Goal: Transaction & Acquisition: Book appointment/travel/reservation

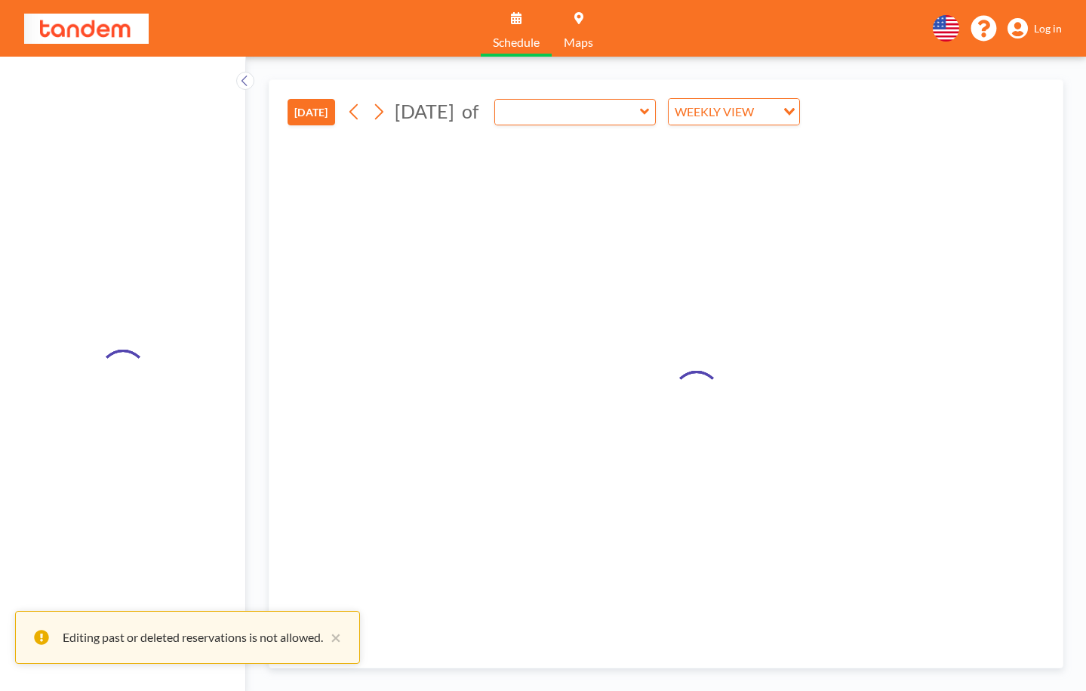
type input "Crackers (2) (3rd Fl)"
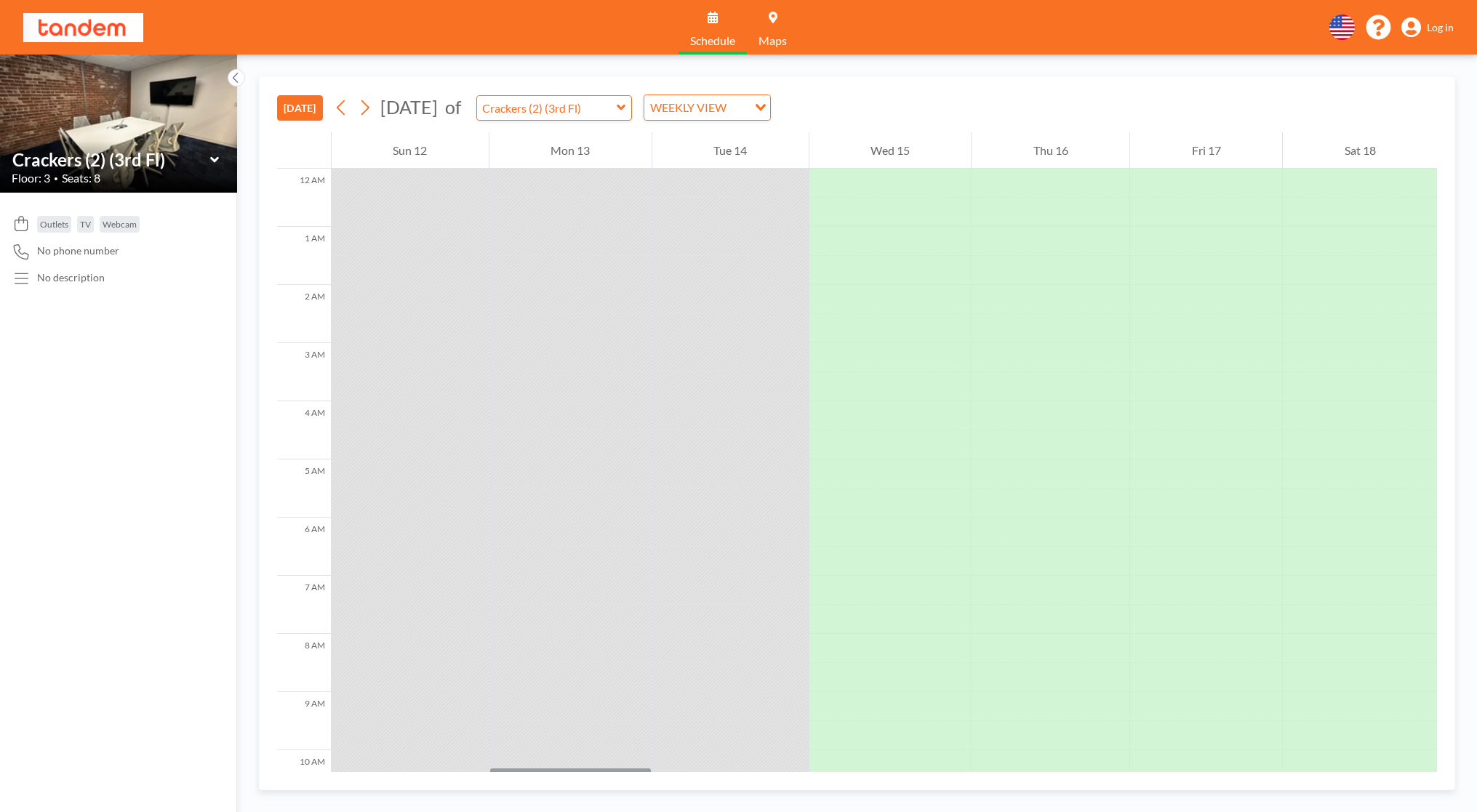
click at [210, 161] on icon at bounding box center [215, 160] width 10 height 14
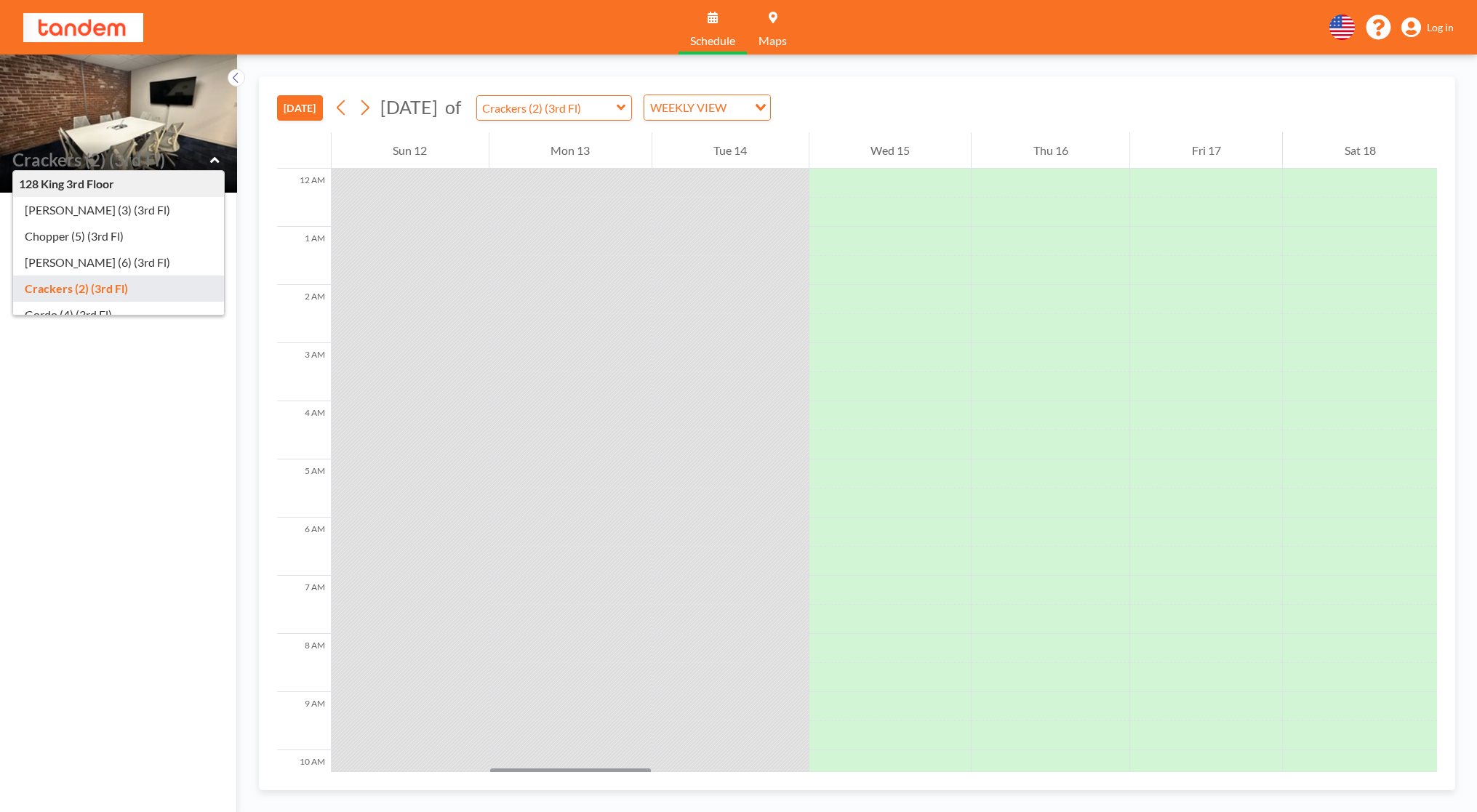
type input "Crackers (2) (3rd Fl)"
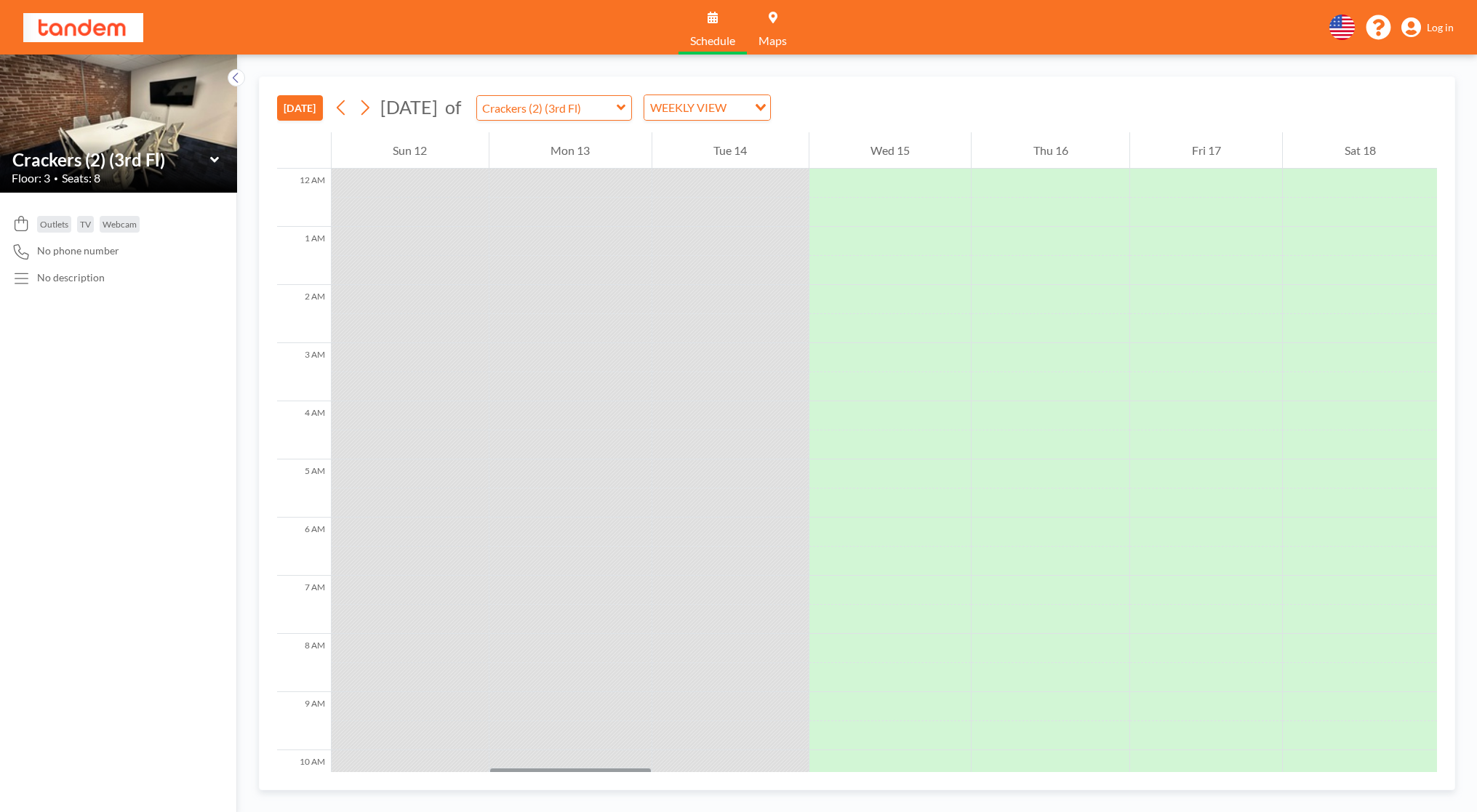
click at [108, 132] on img at bounding box center [119, 122] width 237 height 178
click at [117, 108] on img at bounding box center [119, 122] width 237 height 178
click at [617, 104] on input "text" at bounding box center [546, 108] width 140 height 24
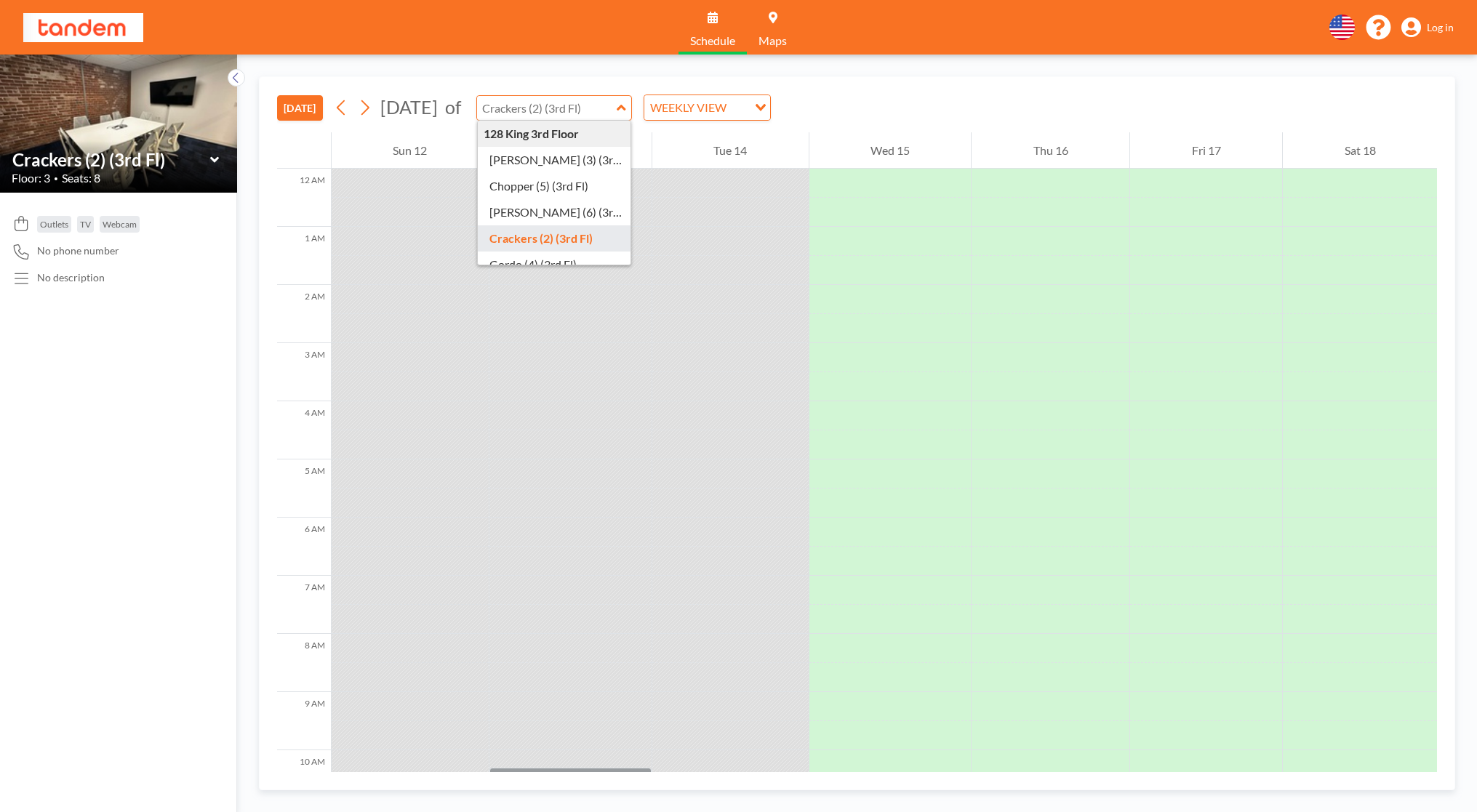
click at [617, 104] on input "text" at bounding box center [546, 108] width 140 height 24
type input "Carlito (3) (3rd Fl)"
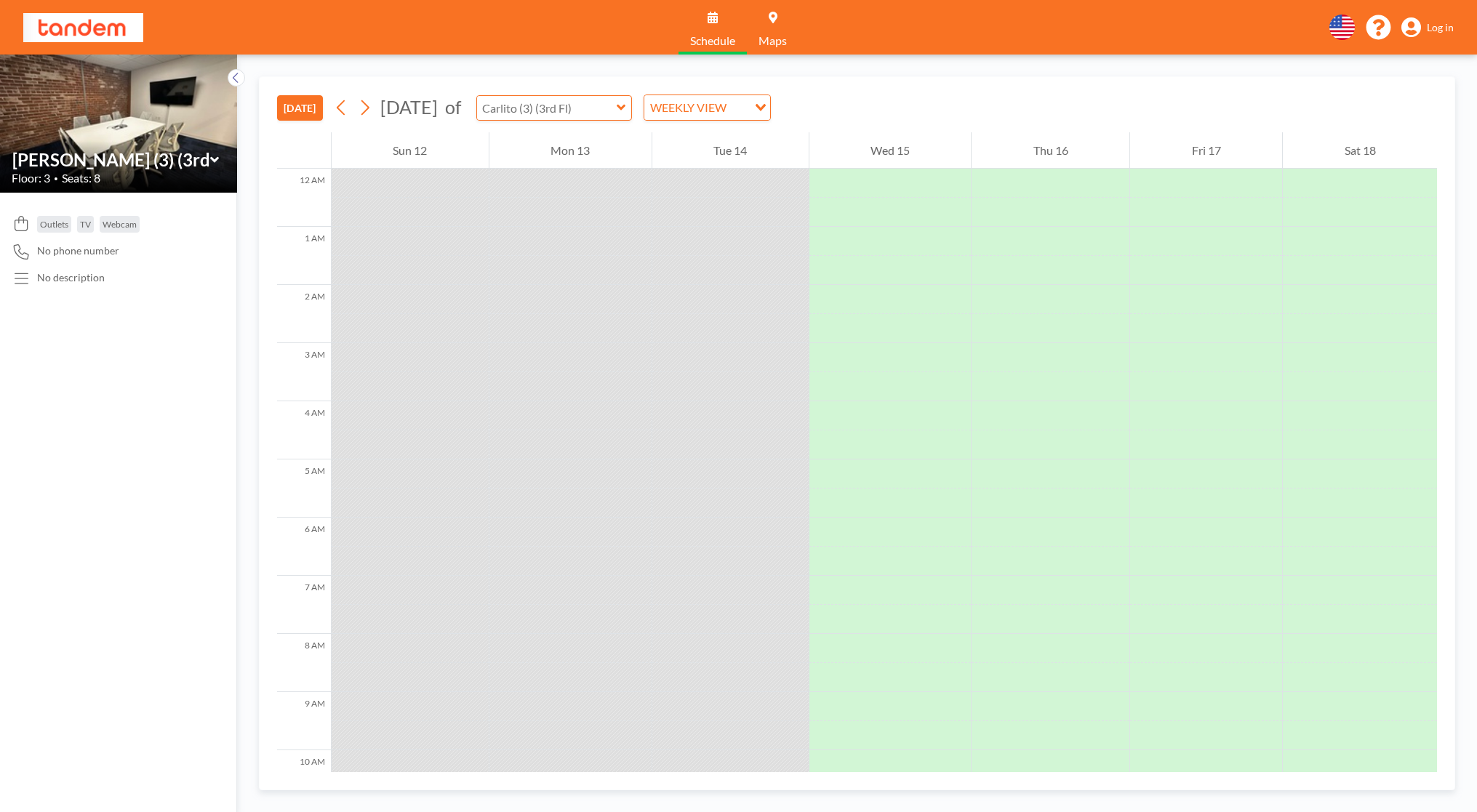
click at [617, 106] on input "text" at bounding box center [546, 108] width 140 height 24
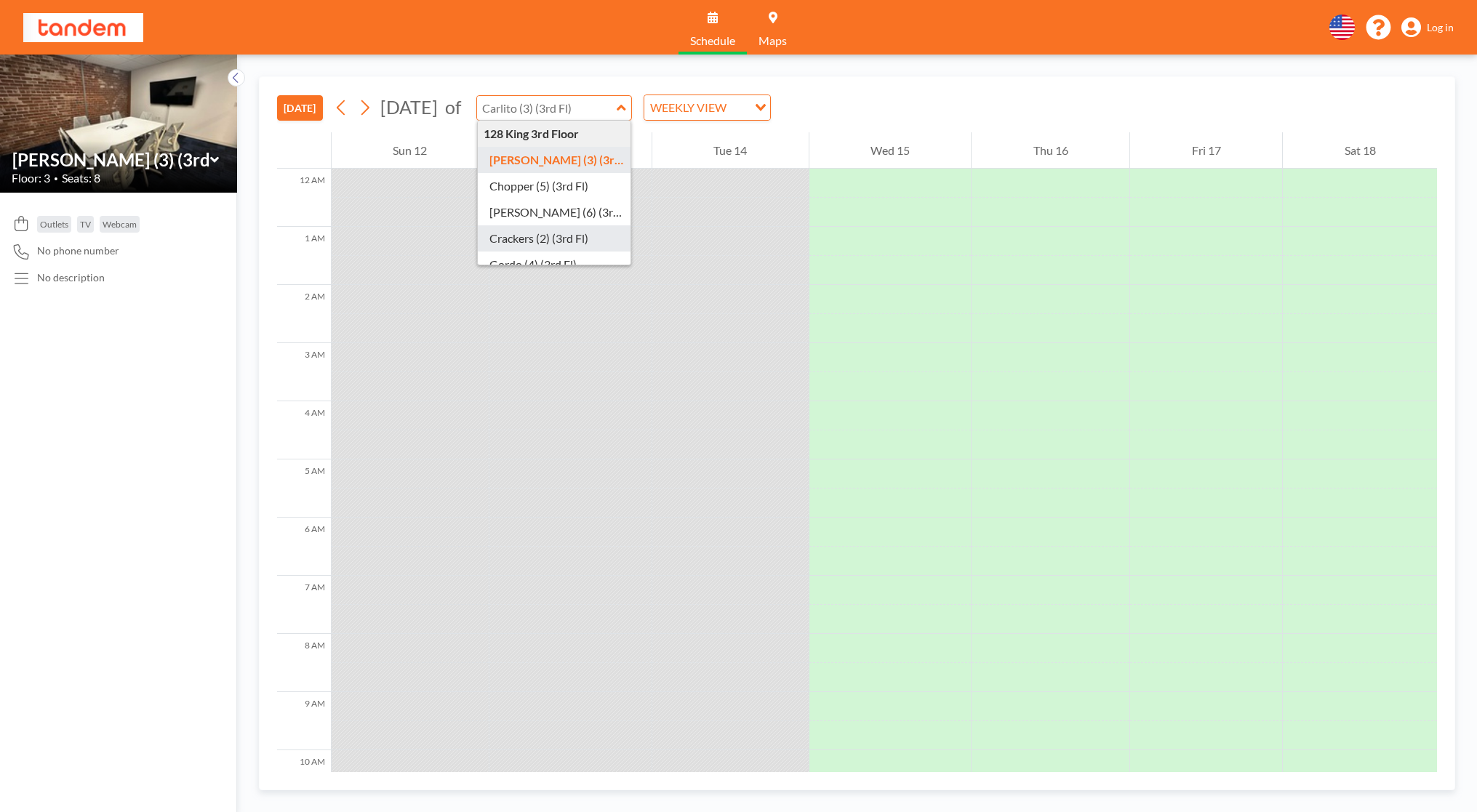
type input "Crackers (2) (3rd Fl)"
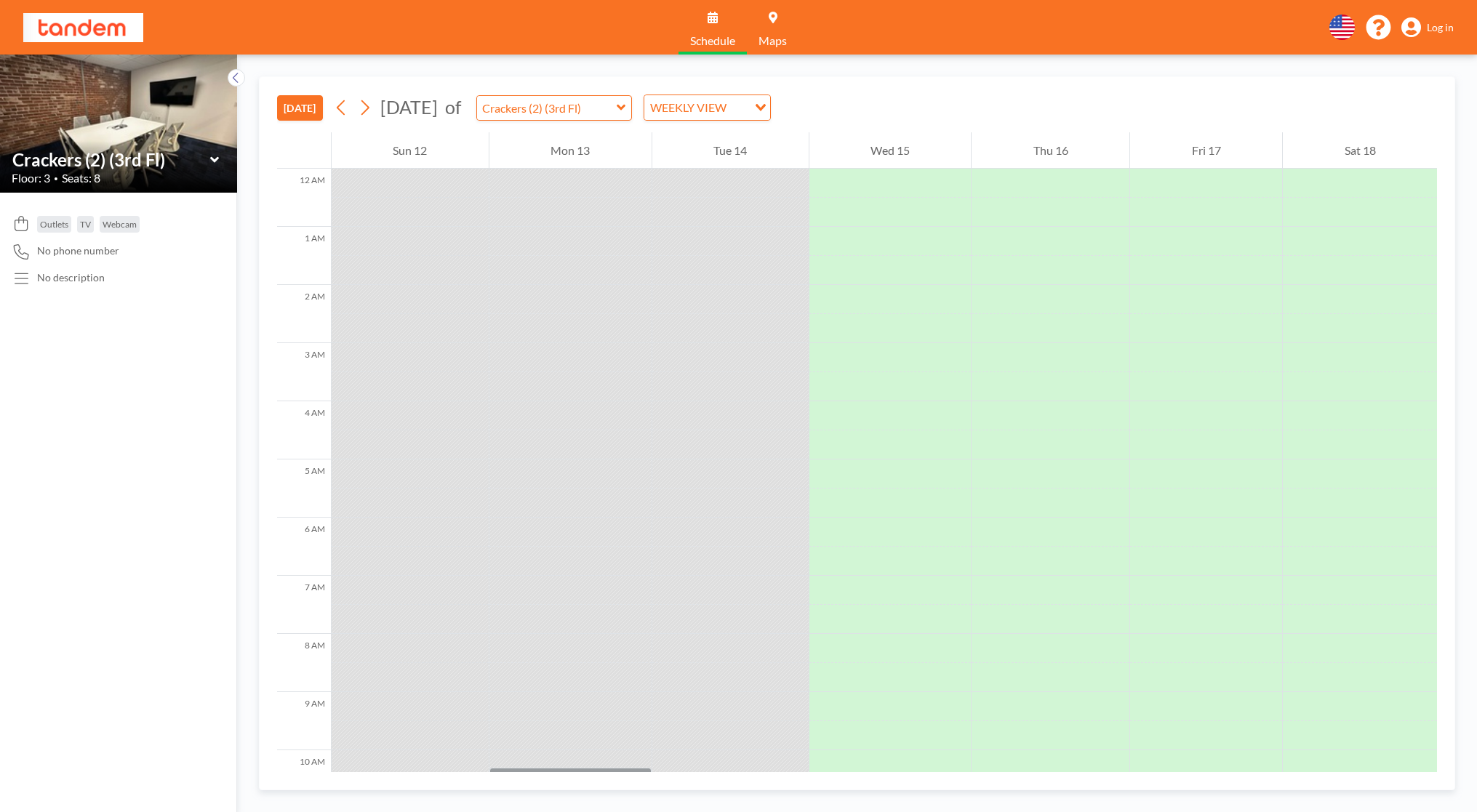
click at [778, 15] on link "Maps" at bounding box center [773, 27] width 52 height 55
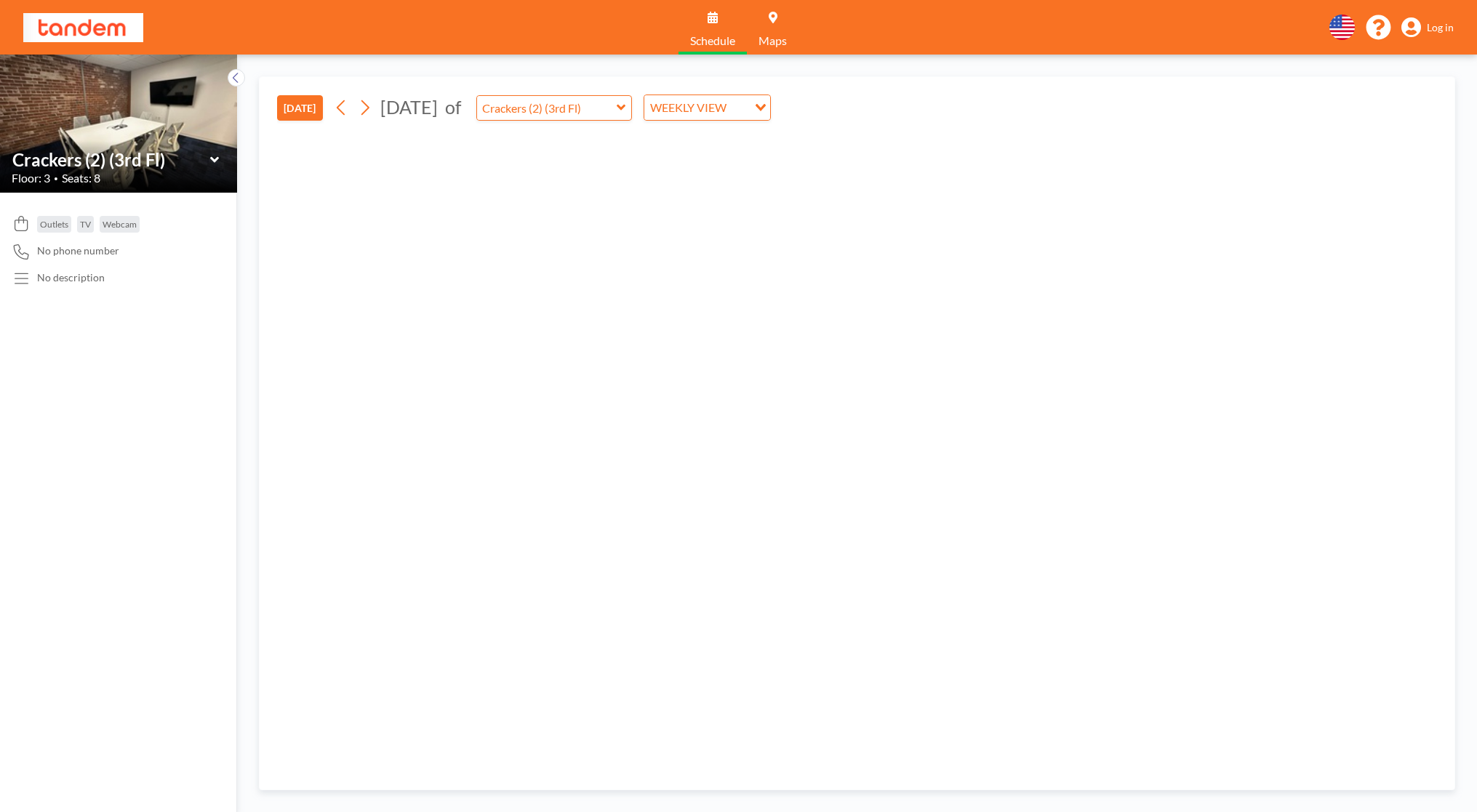
click at [308, 107] on button "[DATE]" at bounding box center [301, 108] width 46 height 25
click at [370, 101] on icon at bounding box center [364, 107] width 13 height 22
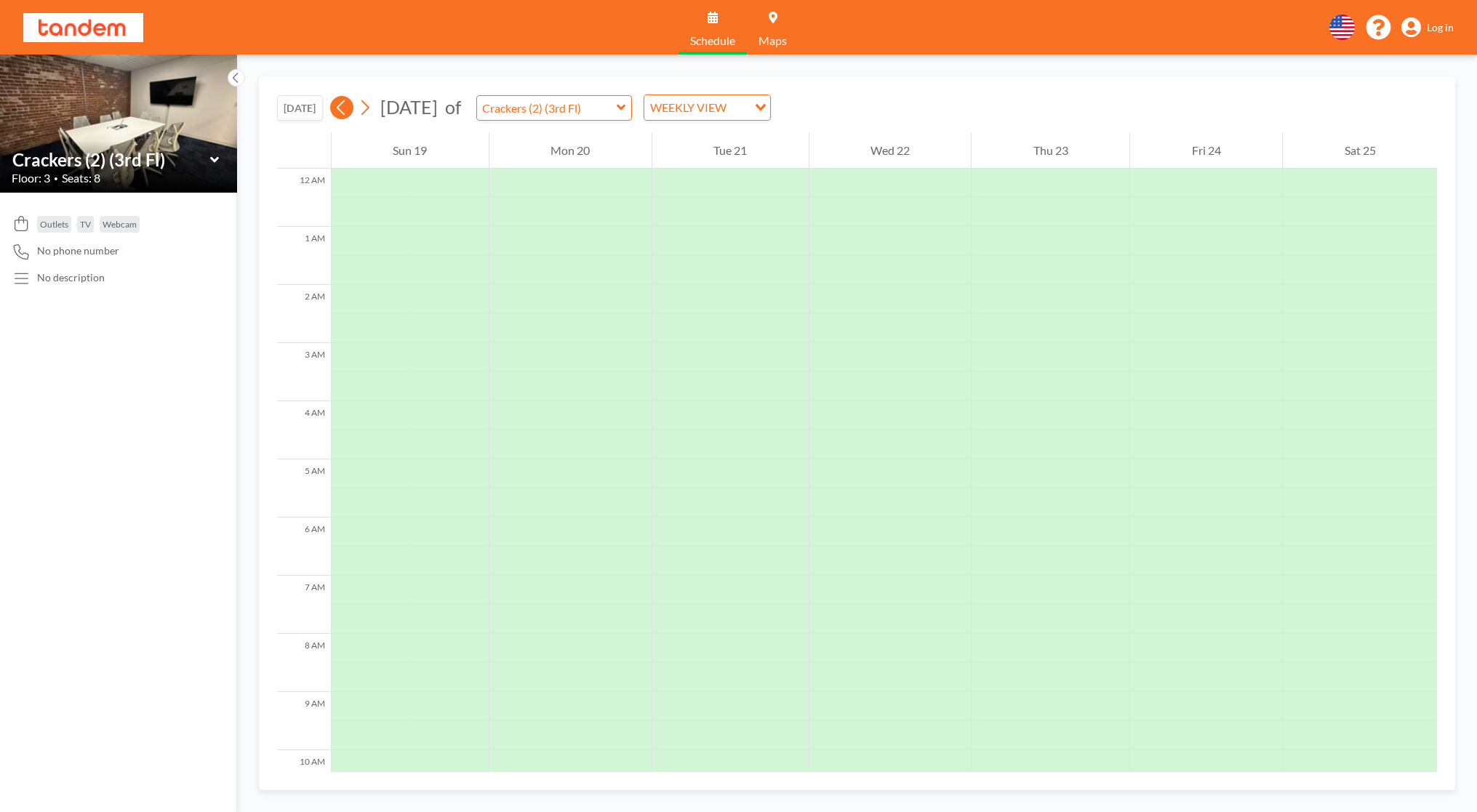
click at [338, 110] on icon at bounding box center [341, 107] width 13 height 22
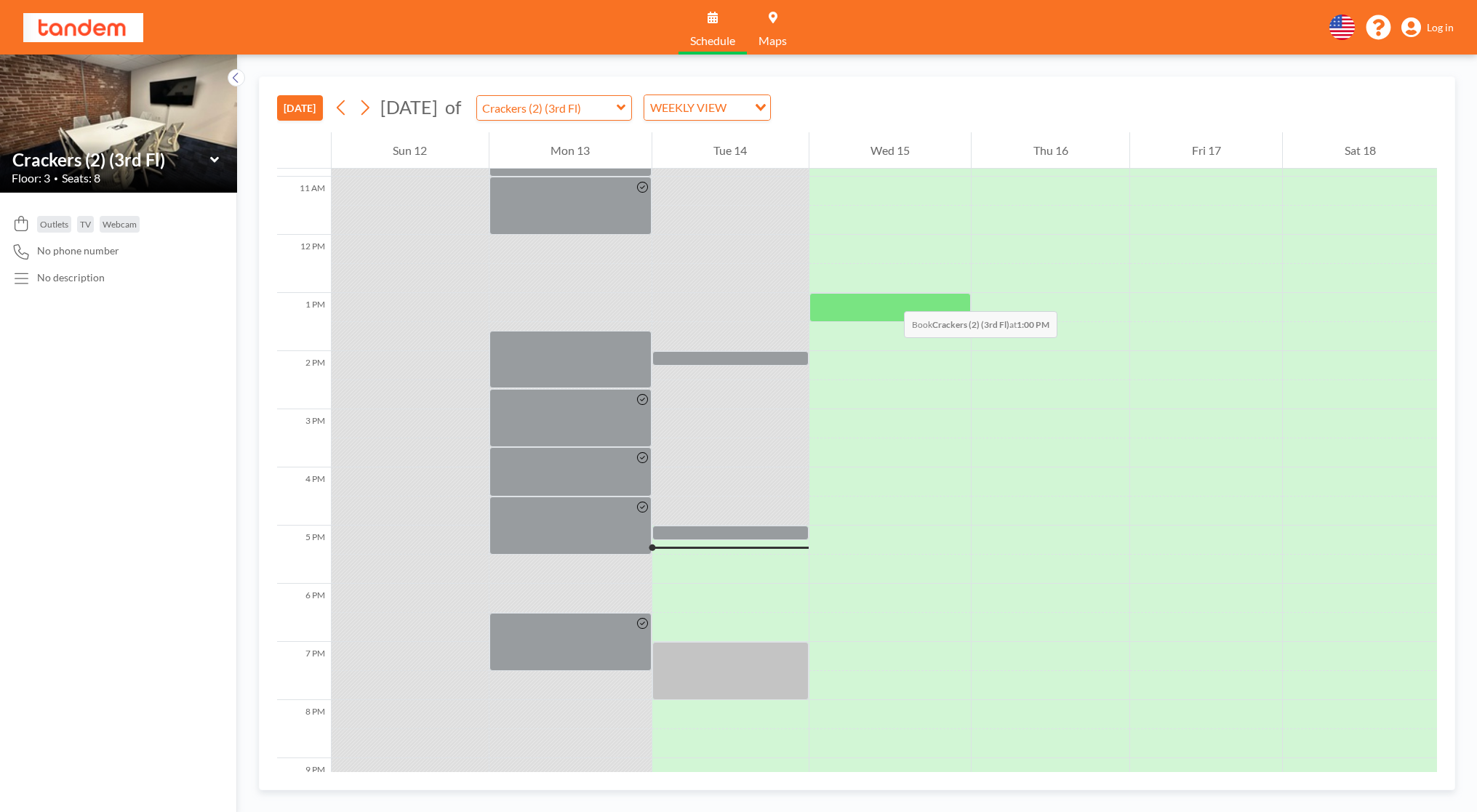
scroll to position [631, 0]
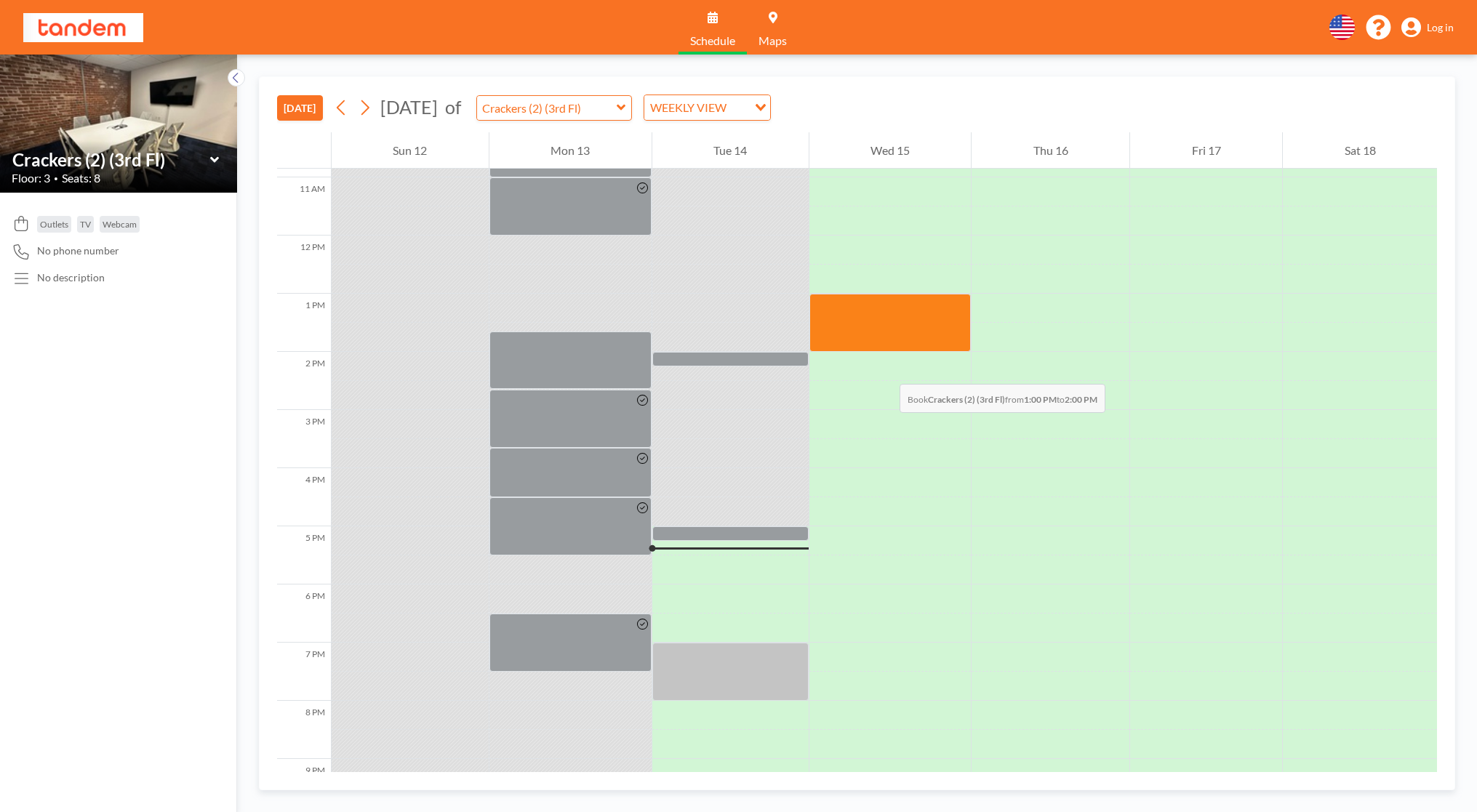
drag, startPoint x: 888, startPoint y: 298, endPoint x: 885, endPoint y: 369, distance: 71.1
click at [885, 369] on div at bounding box center [890, 235] width 162 height 1396
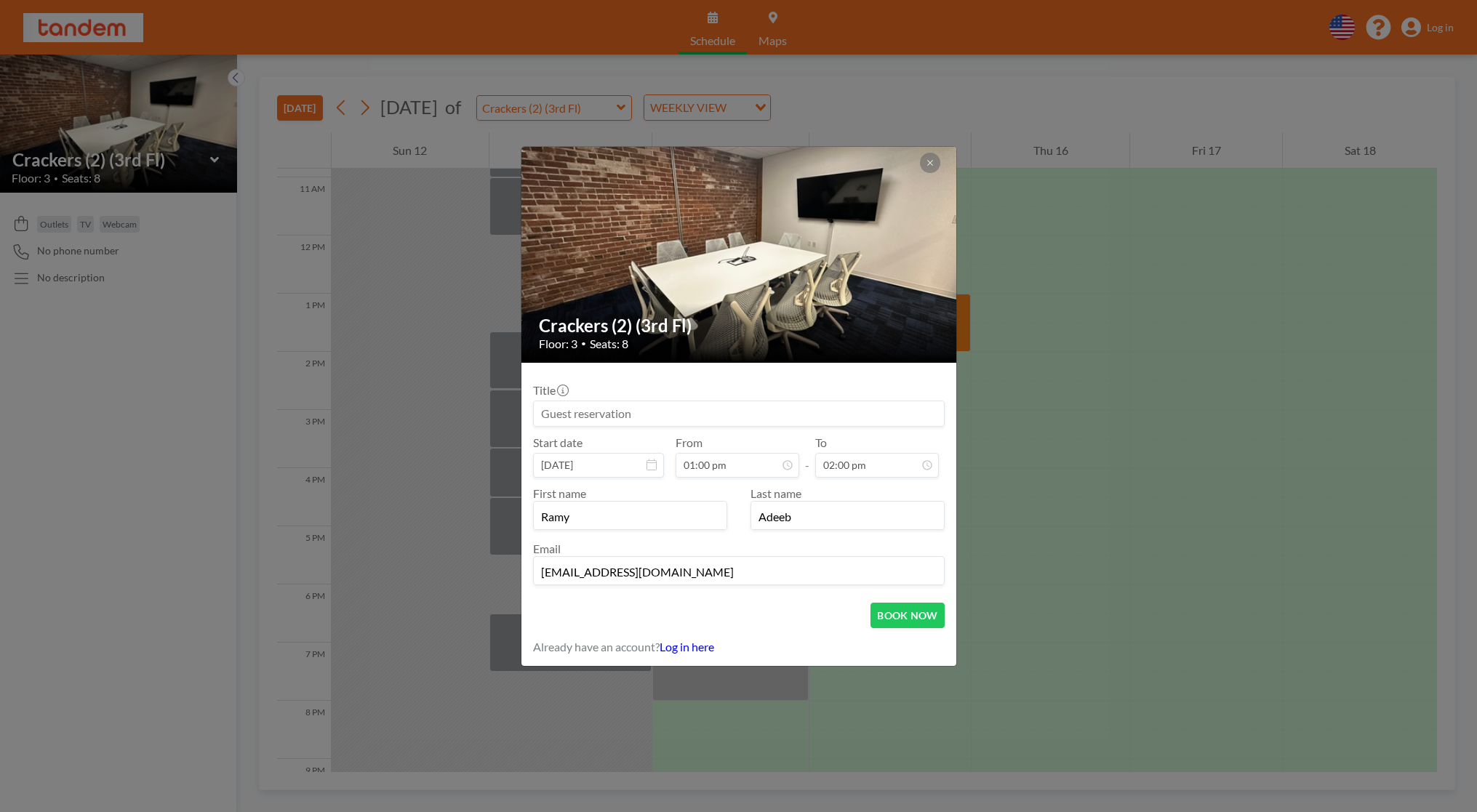
click at [787, 402] on input at bounding box center [739, 414] width 410 height 25
type input "[PERSON_NAME]"
click at [886, 604] on button "BOOK NOW" at bounding box center [908, 616] width 73 height 25
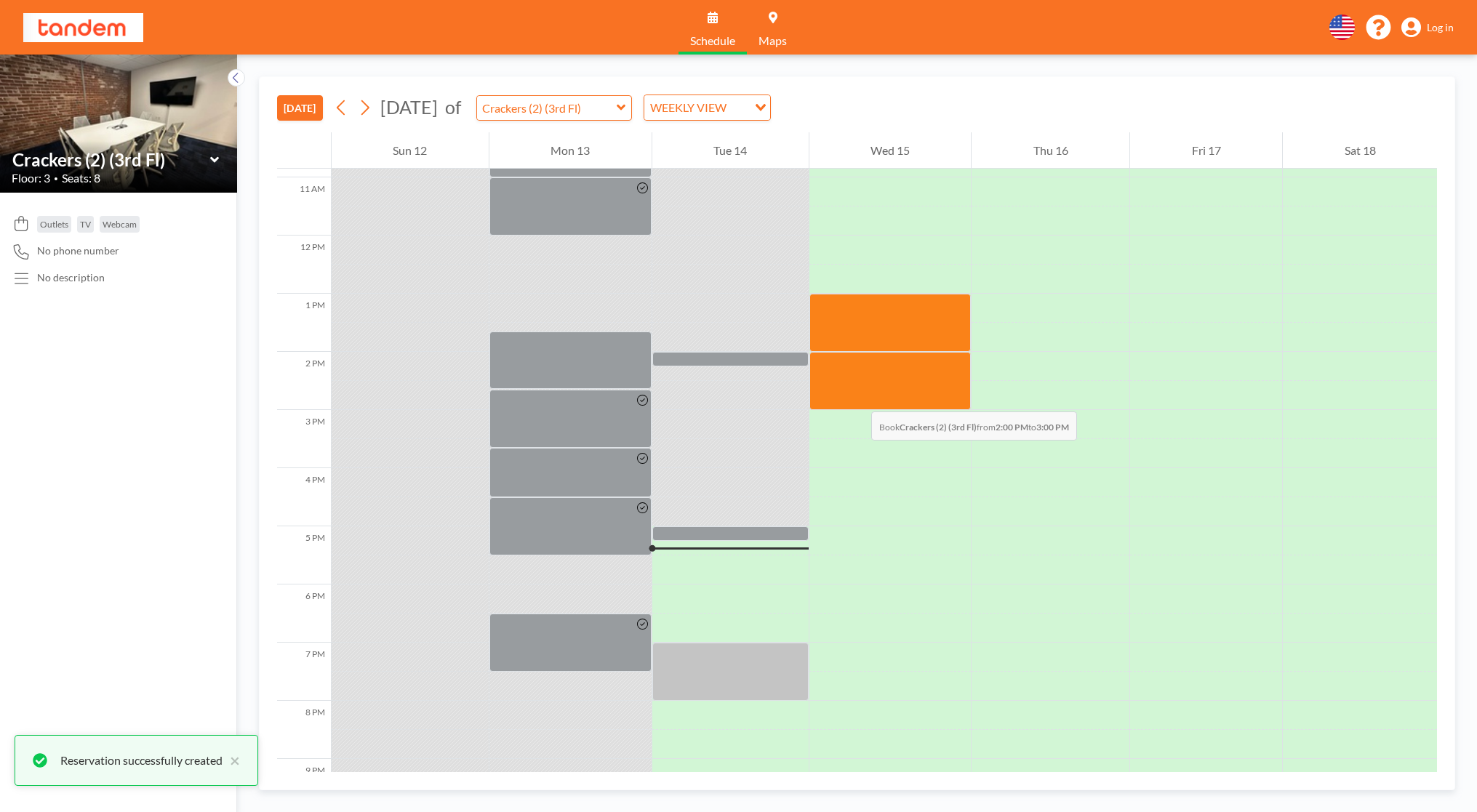
drag, startPoint x: 859, startPoint y: 360, endPoint x: 857, endPoint y: 397, distance: 37.1
click at [857, 397] on div at bounding box center [890, 380] width 162 height 58
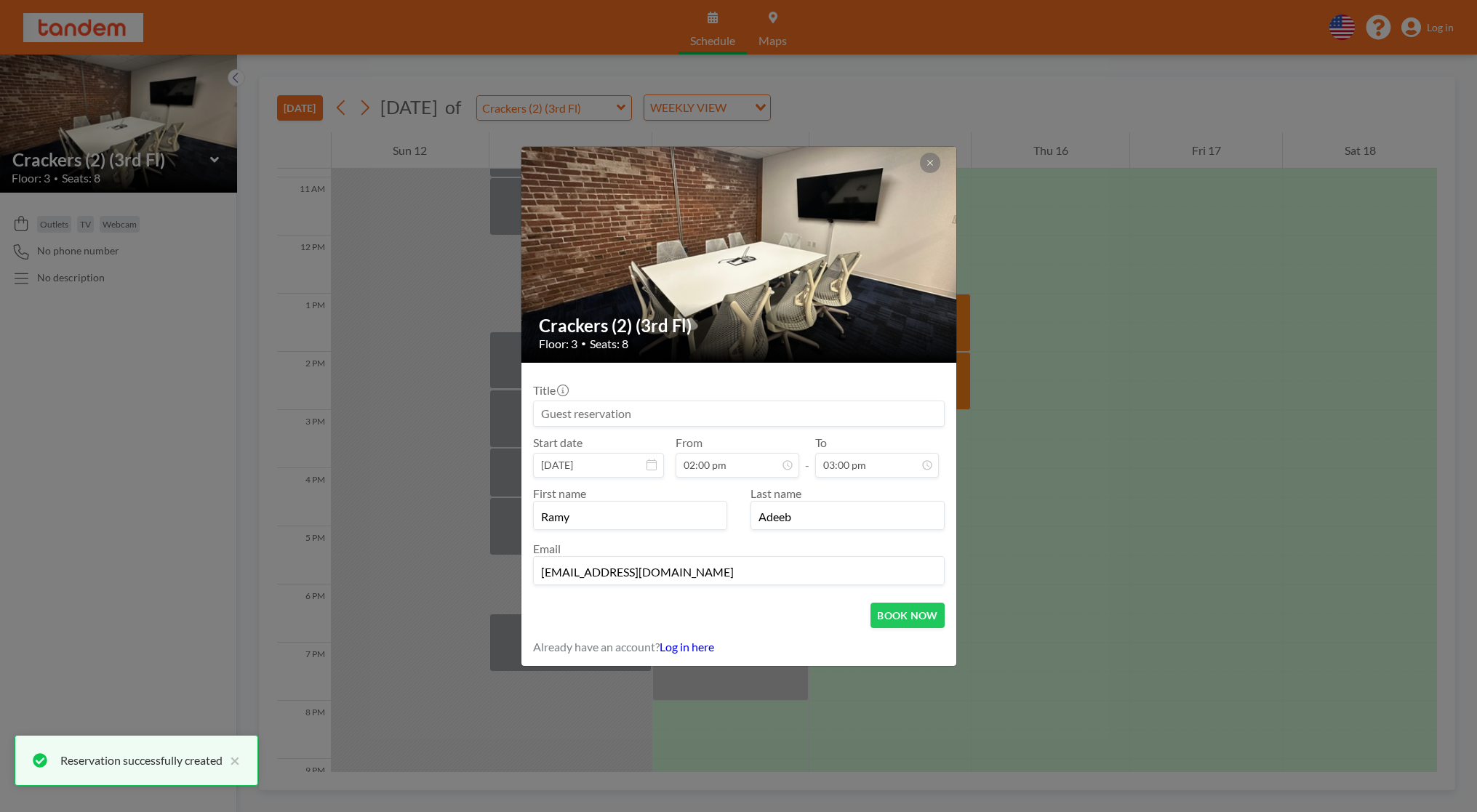
click at [717, 414] on input at bounding box center [739, 414] width 410 height 25
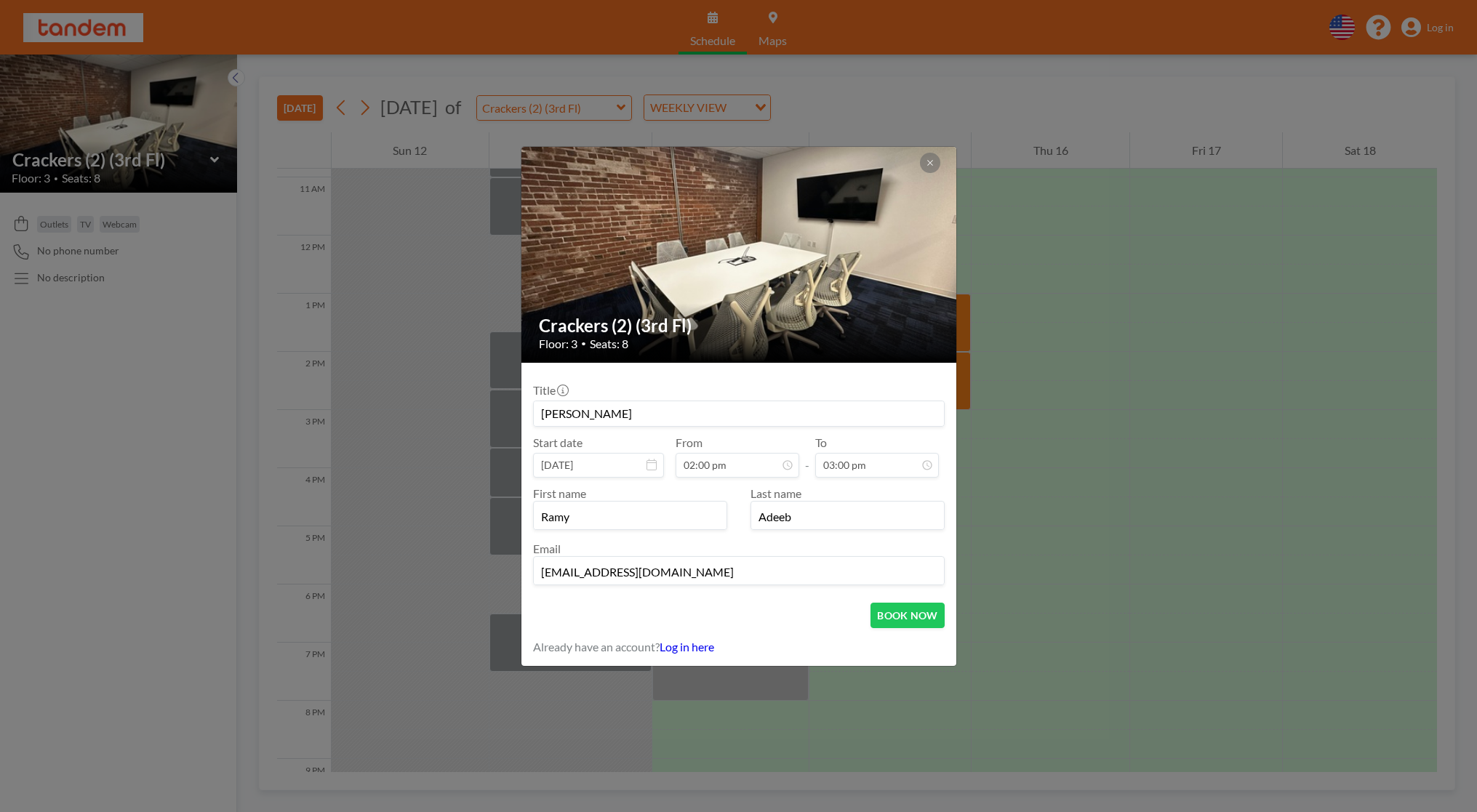
type input "[PERSON_NAME]"
type input "Samit"
type input "Kalra"
type input "samit@1984.vc"
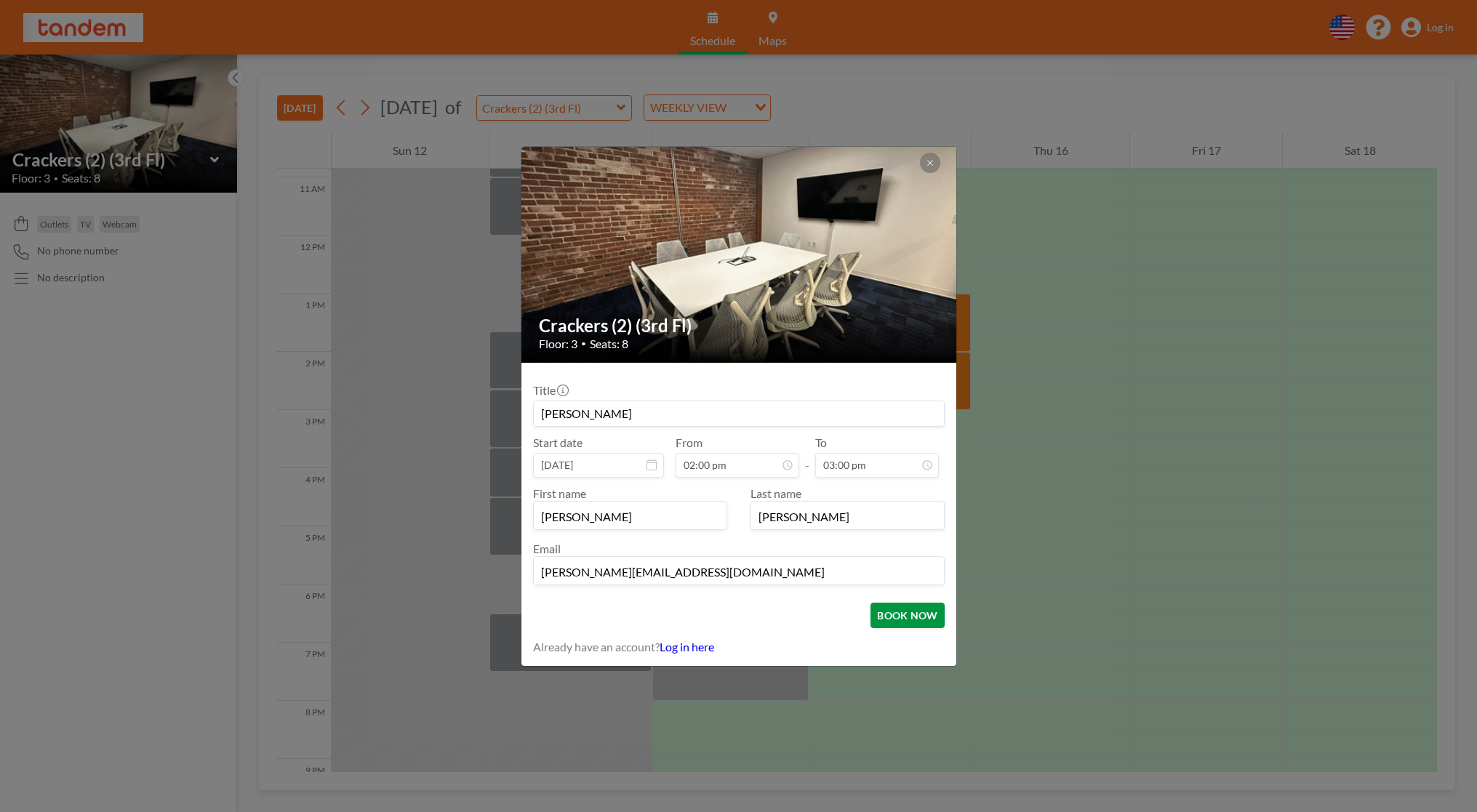
click at [919, 610] on button "BOOK NOW" at bounding box center [908, 616] width 73 height 25
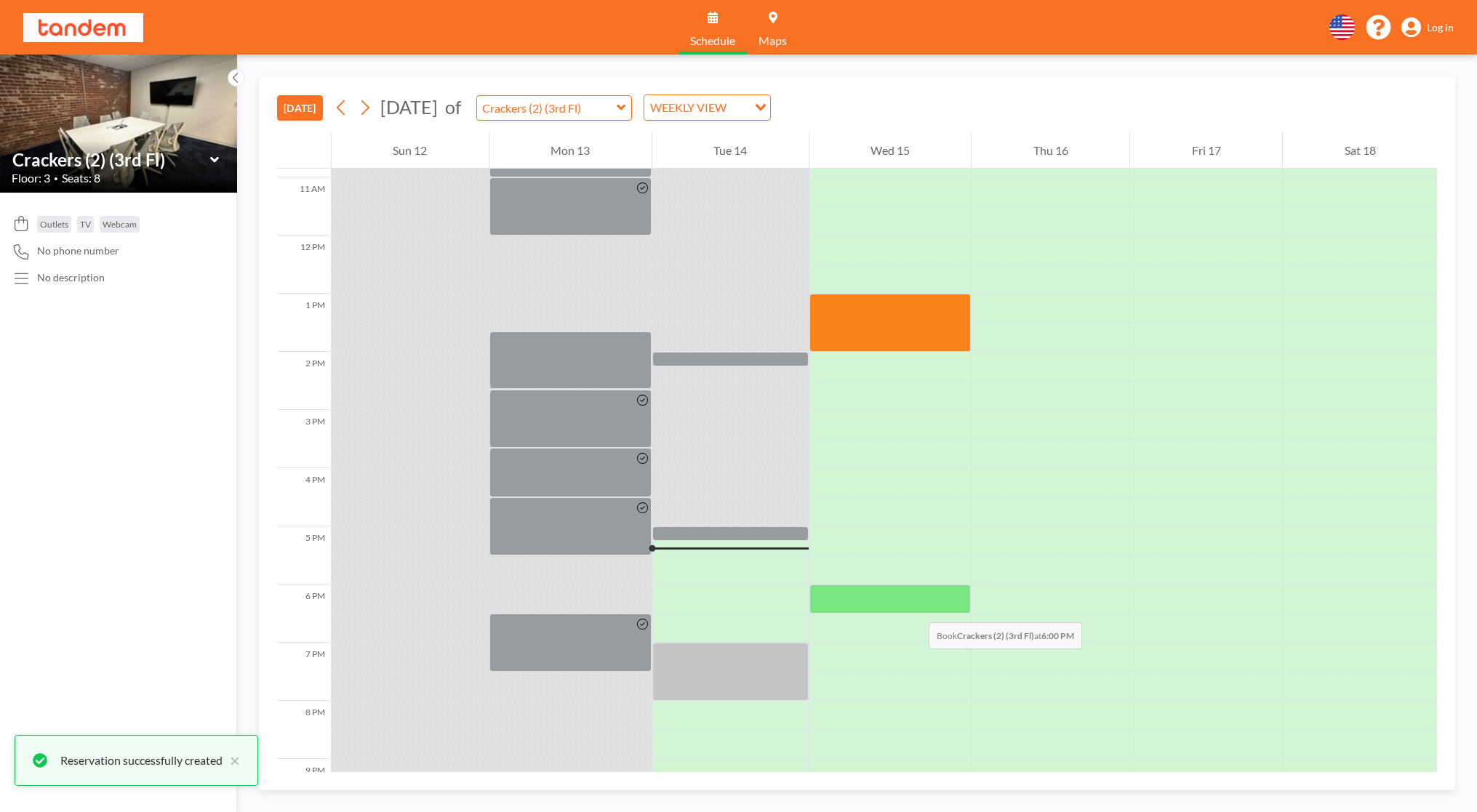
scroll to position [633, 0]
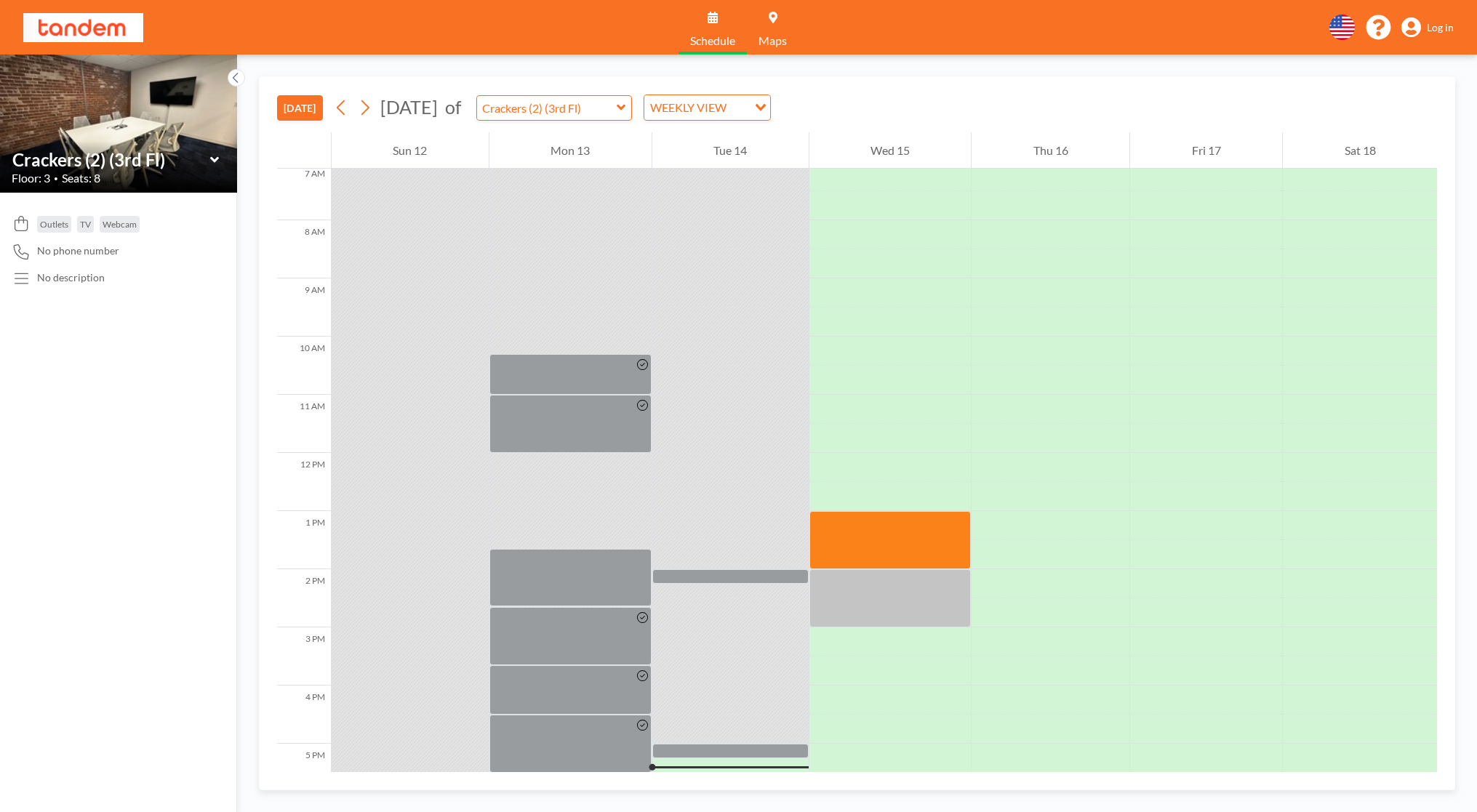
scroll to position [286, 0]
